Goal: Communication & Community: Answer question/provide support

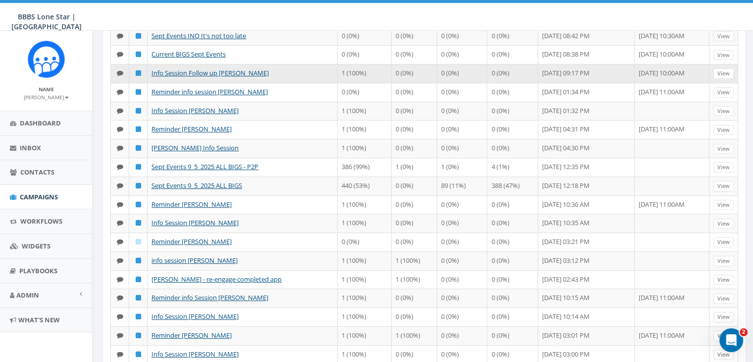
scroll to position [198, 0]
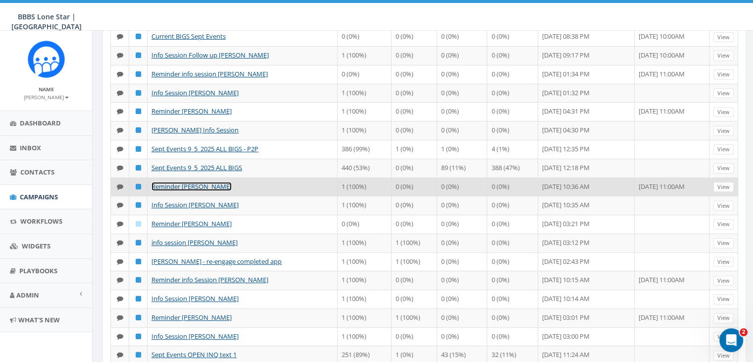
click at [204, 191] on link "Reminder [PERSON_NAME]" at bounding box center [192, 186] width 80 height 9
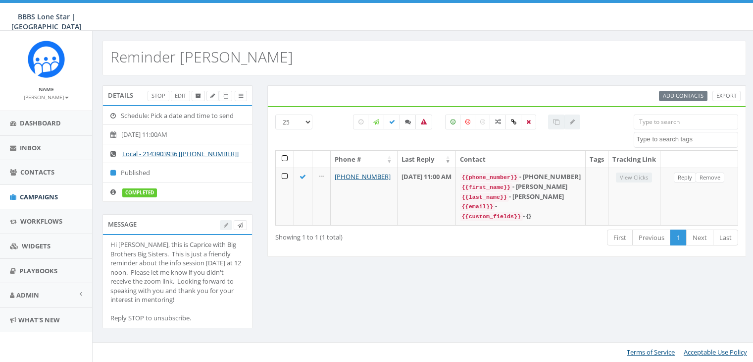
select select
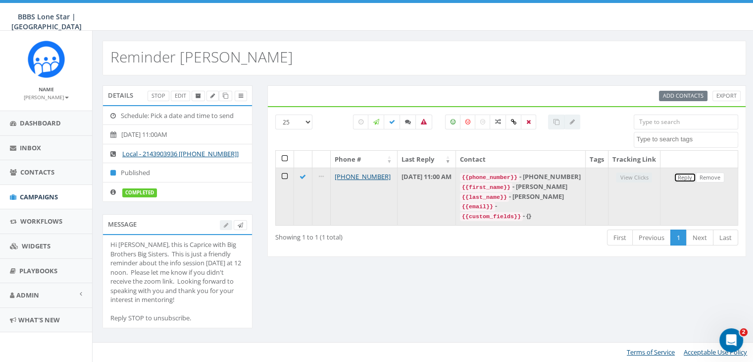
click at [687, 183] on link "Reply" at bounding box center [685, 177] width 22 height 10
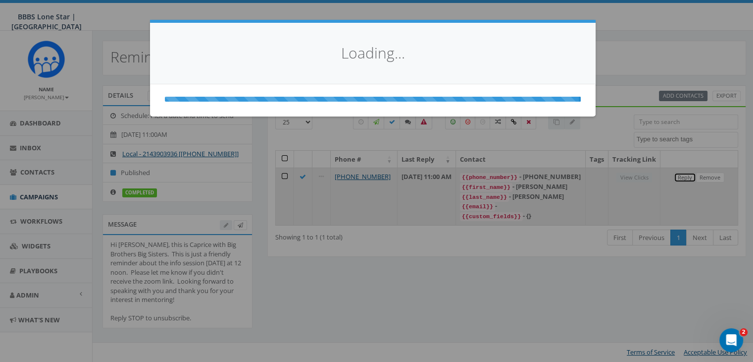
select select
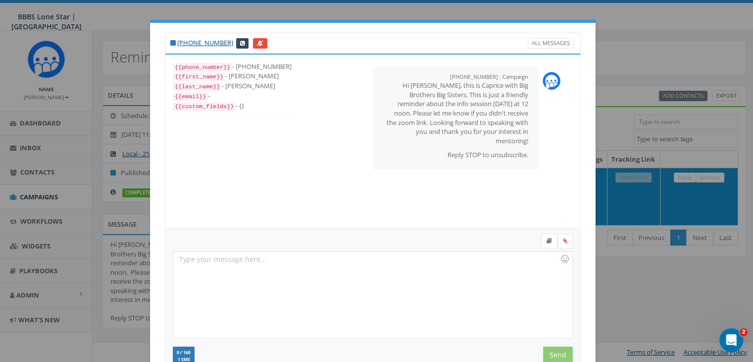
click at [224, 260] on div at bounding box center [372, 294] width 399 height 87
click at [547, 242] on icon at bounding box center [549, 241] width 5 height 6
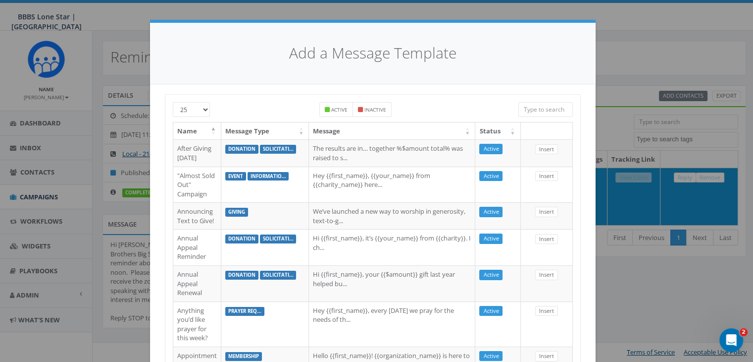
click at [541, 105] on input "search" at bounding box center [545, 109] width 54 height 15
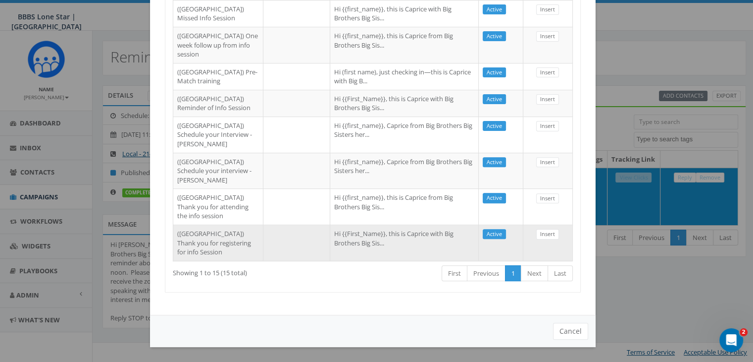
scroll to position [536, 0]
type input "dallas"
click at [368, 245] on td "Hi {{First_Name}}, this is Caprice with Big Brothers Big Sis..." at bounding box center [404, 242] width 149 height 36
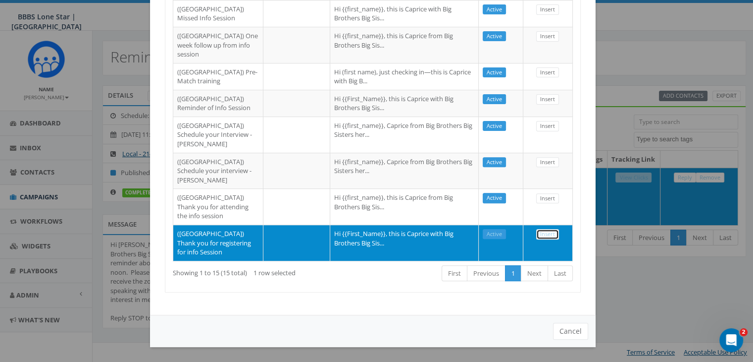
click at [541, 229] on link "Insert" at bounding box center [547, 234] width 23 height 10
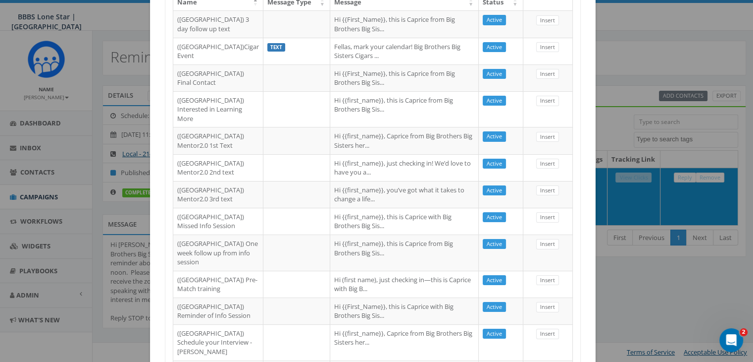
select select
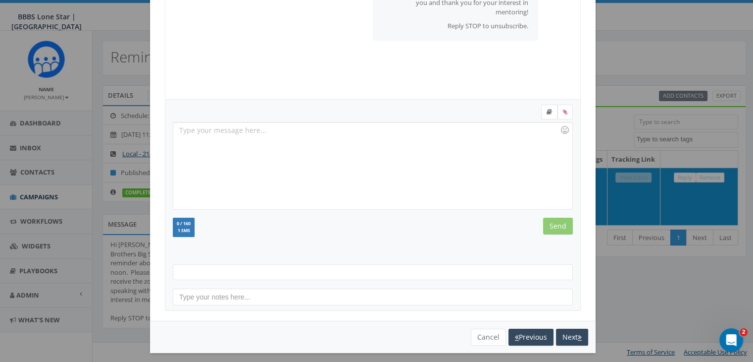
scroll to position [126, 0]
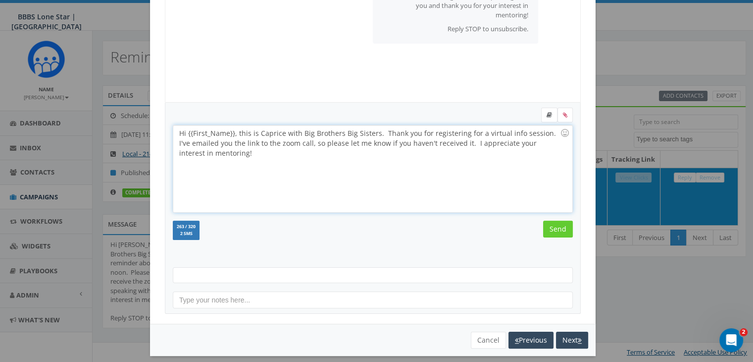
click at [231, 131] on div "Hi {{First_Name}}, this is Caprice with Big Brothers Big Sisters. Thank you for…" at bounding box center [372, 168] width 399 height 87
click at [557, 228] on input "Send" at bounding box center [558, 228] width 30 height 17
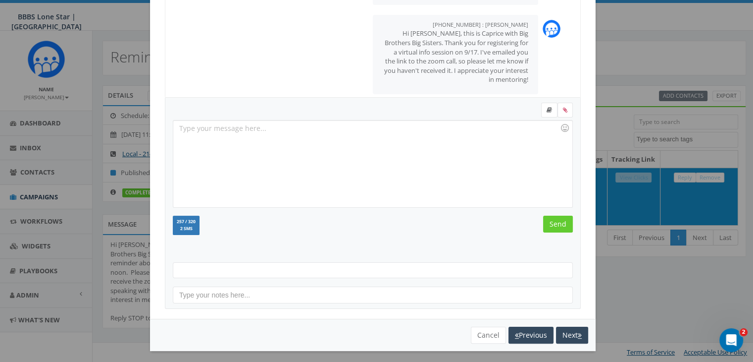
scroll to position [133, 0]
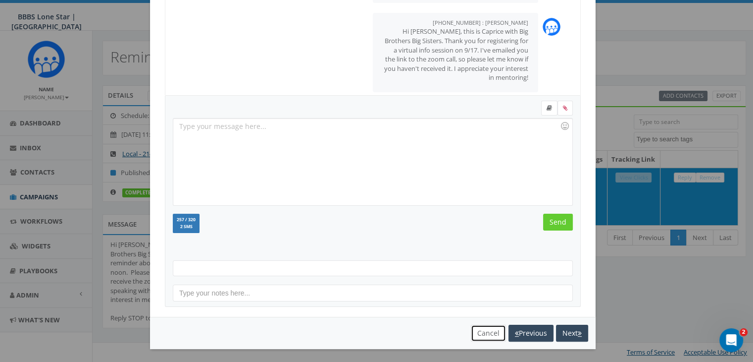
click at [479, 328] on button "Cancel" at bounding box center [488, 332] width 35 height 17
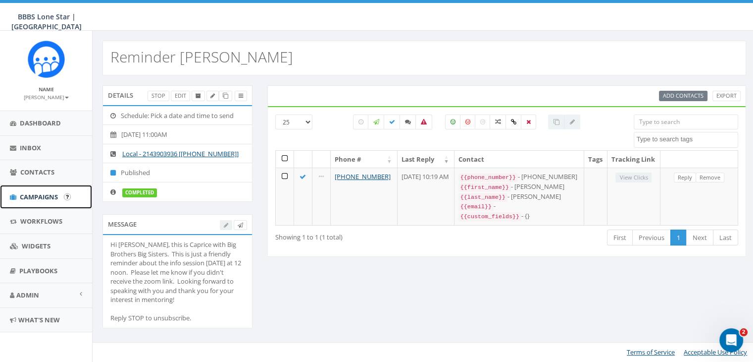
click at [38, 193] on span "Campaigns" at bounding box center [39, 196] width 38 height 9
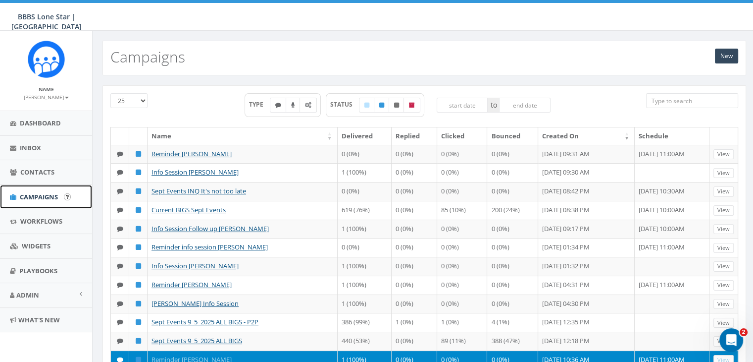
click at [34, 197] on span "Campaigns" at bounding box center [39, 196] width 38 height 9
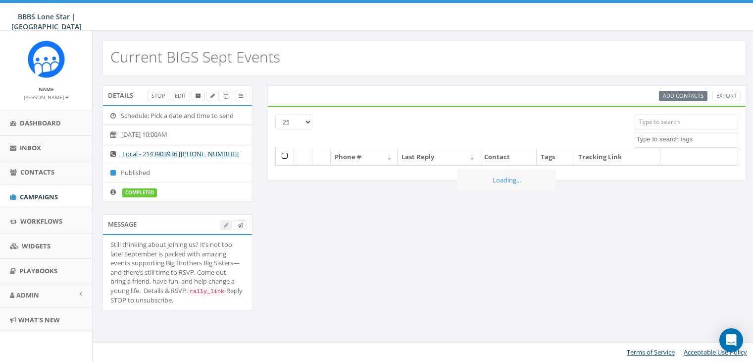
select select
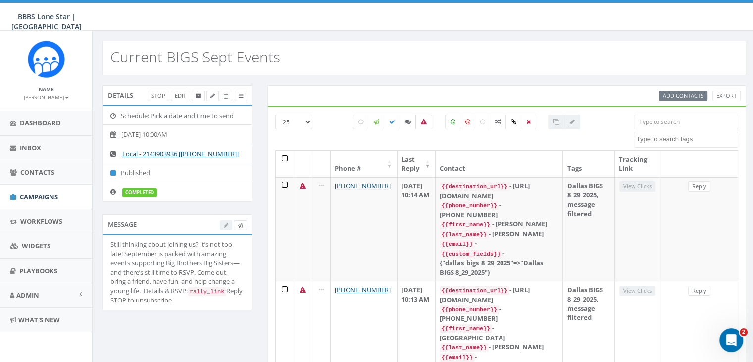
click at [424, 119] on icon at bounding box center [424, 122] width 6 height 6
checkbox input "true"
click at [33, 119] on span "Dashboard" at bounding box center [40, 122] width 41 height 9
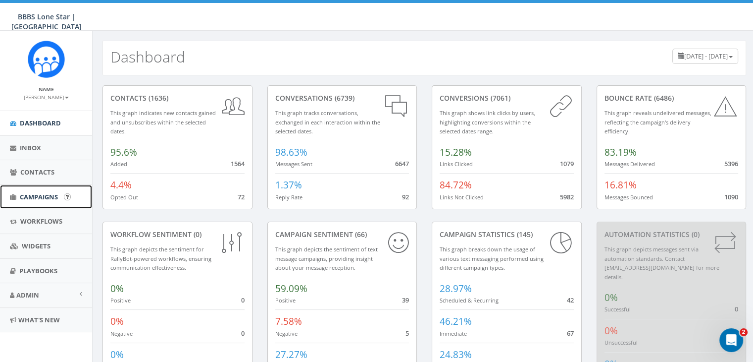
click at [40, 193] on span "Campaigns" at bounding box center [39, 196] width 38 height 9
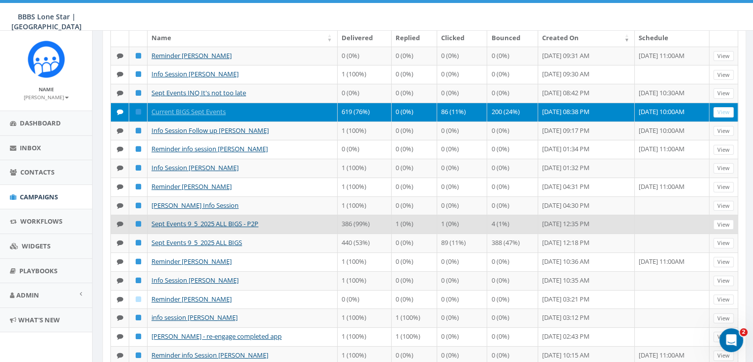
scroll to position [50, 0]
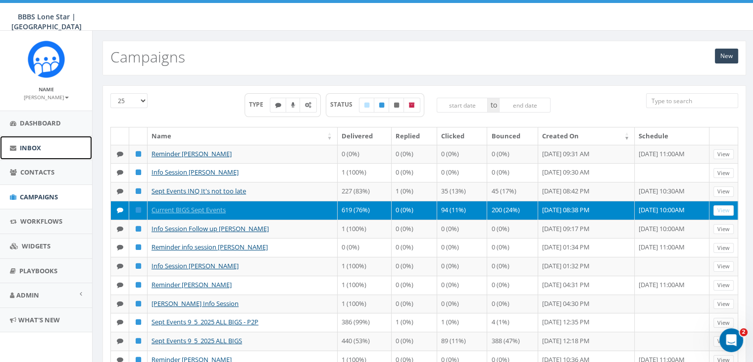
click at [28, 141] on link "Inbox" at bounding box center [46, 148] width 92 height 24
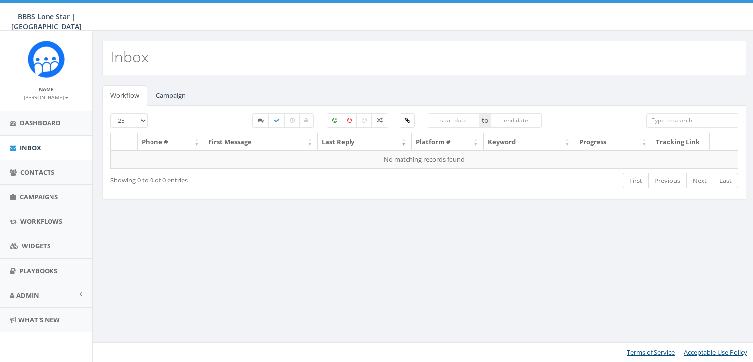
select select
click at [170, 90] on link "Campaign" at bounding box center [171, 95] width 46 height 20
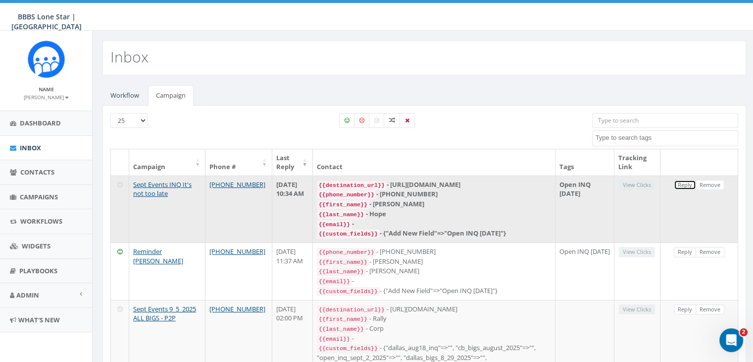
click at [677, 181] on link "Reply" at bounding box center [685, 185] width 22 height 10
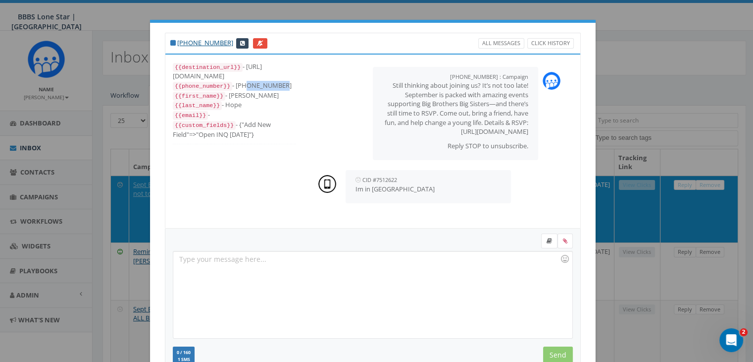
drag, startPoint x: 277, startPoint y: 86, endPoint x: 237, endPoint y: 82, distance: 40.3
click at [237, 82] on div "{{phone_number}} - +14047509273" at bounding box center [234, 86] width 123 height 10
copy div "4047509273"
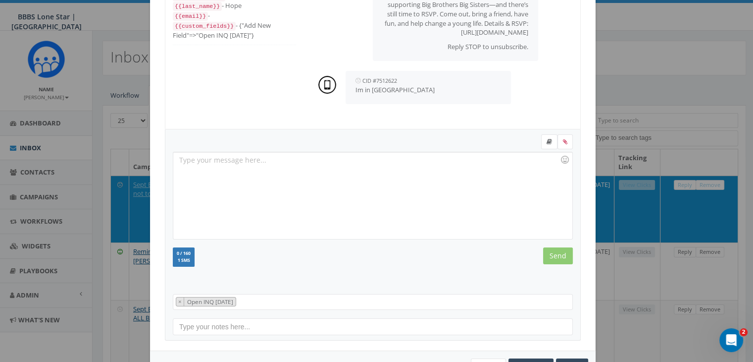
scroll to position [133, 0]
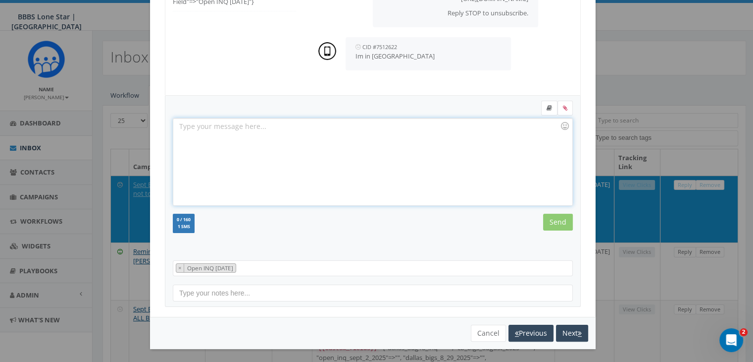
click at [230, 125] on div at bounding box center [372, 161] width 399 height 87
click at [563, 218] on input "Send" at bounding box center [558, 221] width 30 height 17
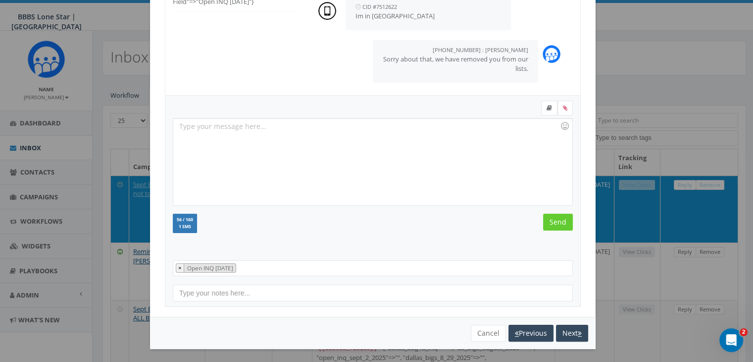
click at [178, 266] on span "×" at bounding box center [179, 267] width 3 height 8
select select
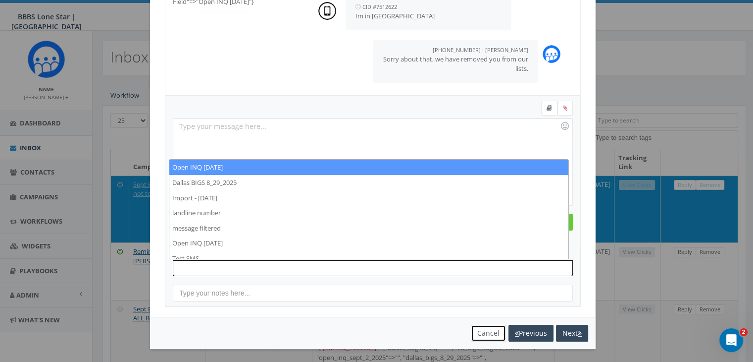
click at [489, 333] on button "Cancel" at bounding box center [488, 332] width 35 height 17
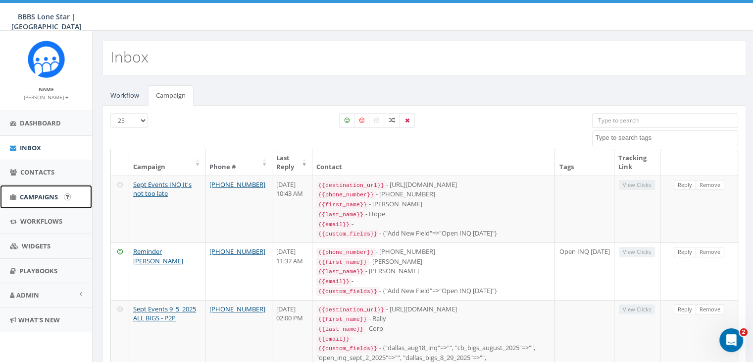
click at [31, 197] on span "Campaigns" at bounding box center [39, 196] width 38 height 9
